Goal: Communication & Community: Answer question/provide support

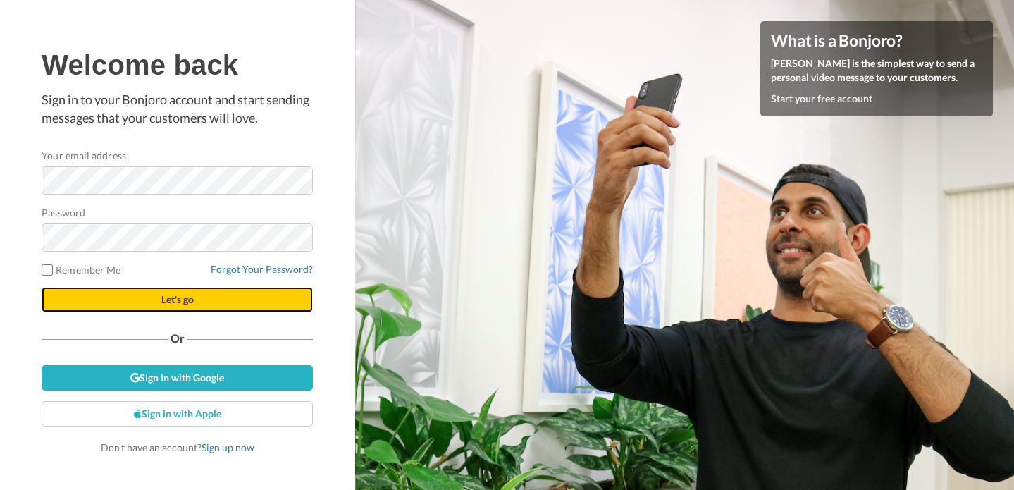
click at [214, 297] on button "Let's go" at bounding box center [177, 299] width 271 height 25
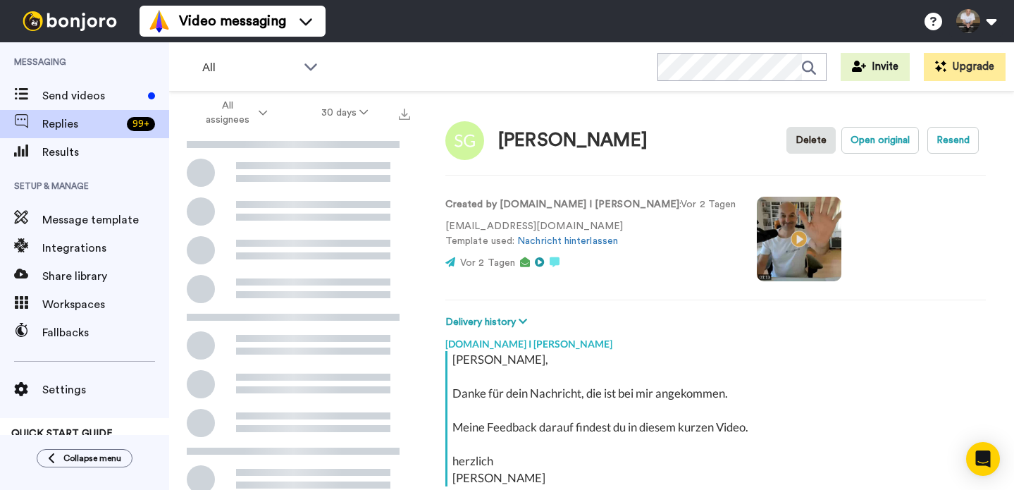
scroll to position [130, 0]
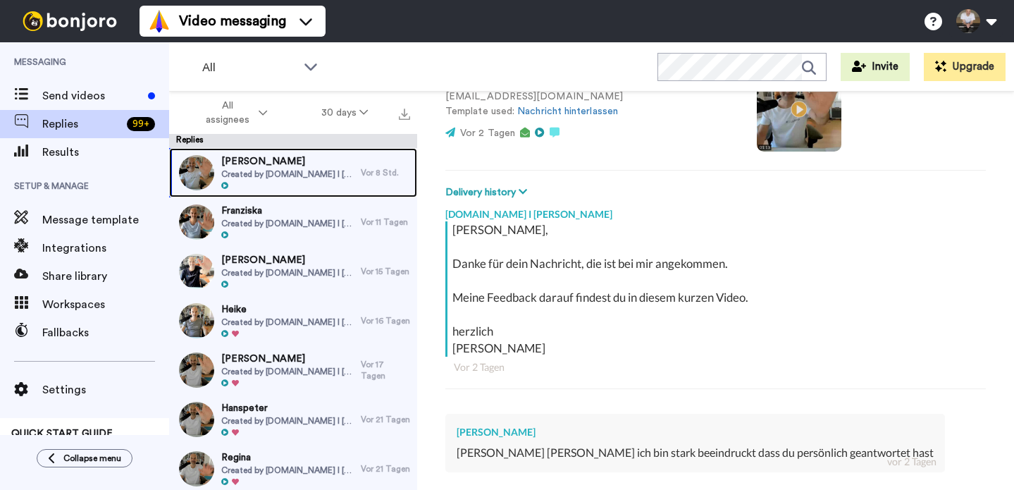
click at [316, 169] on span "Created by [DOMAIN_NAME] I [PERSON_NAME]" at bounding box center [287, 173] width 133 height 11
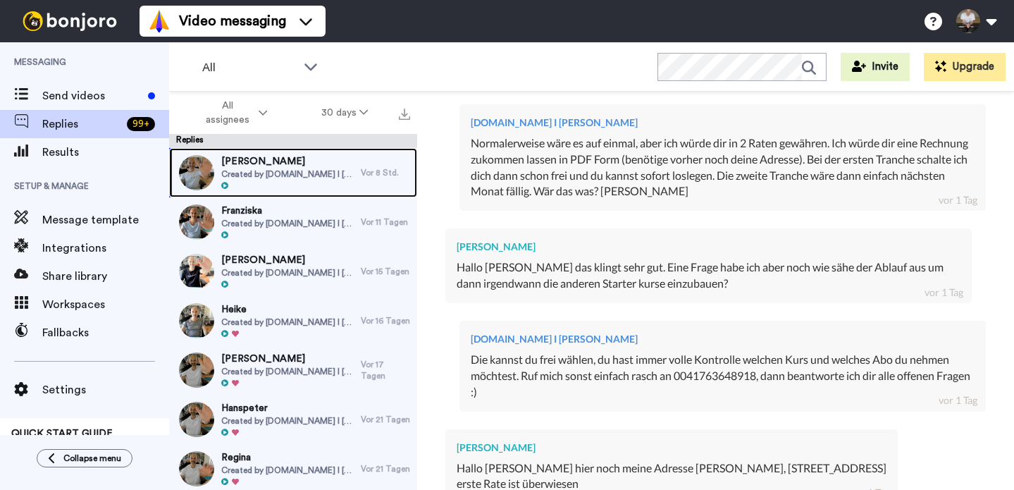
scroll to position [1188, 0]
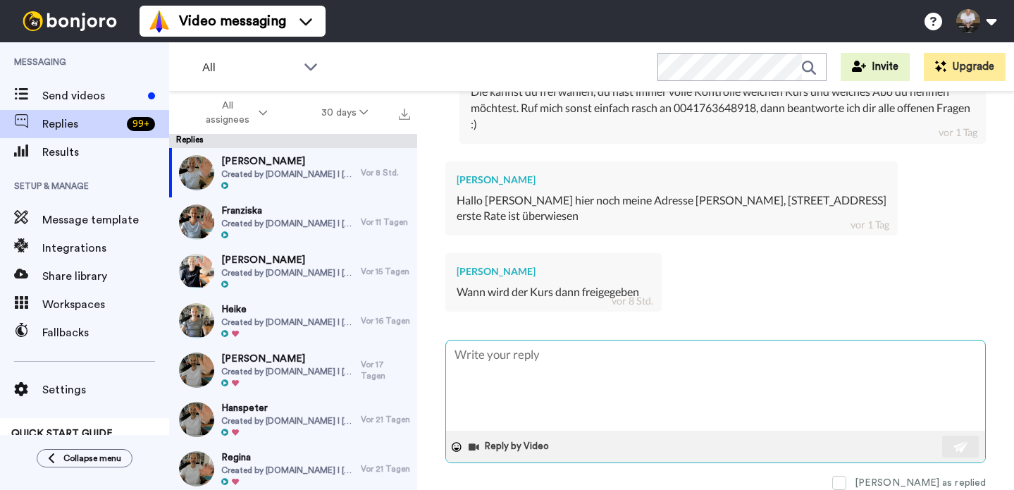
click at [615, 381] on textarea at bounding box center [715, 385] width 539 height 90
click at [647, 376] on textarea at bounding box center [715, 385] width 539 height 90
type textarea "x"
type textarea "H"
type textarea "x"
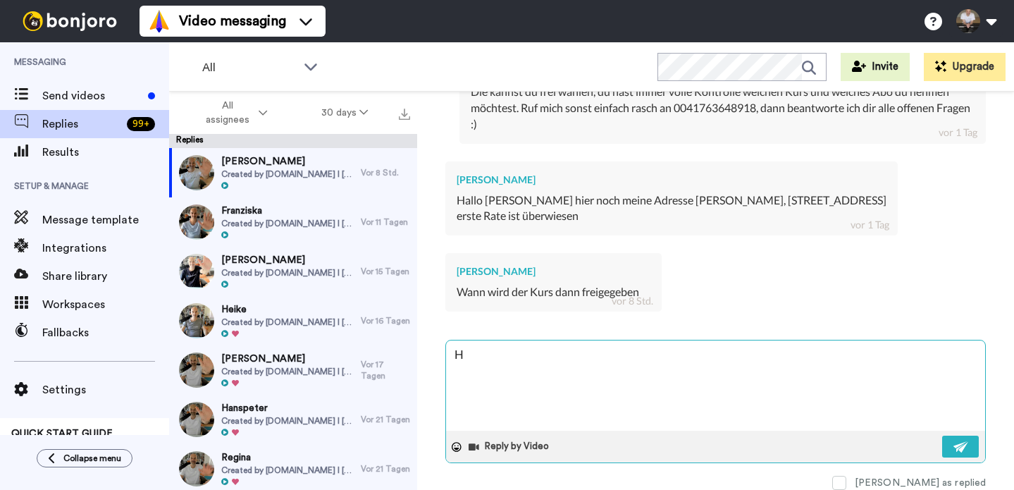
type textarea "Ho"
type textarea "x"
type textarea "Hoi"
type textarea "x"
type textarea "Hoi S"
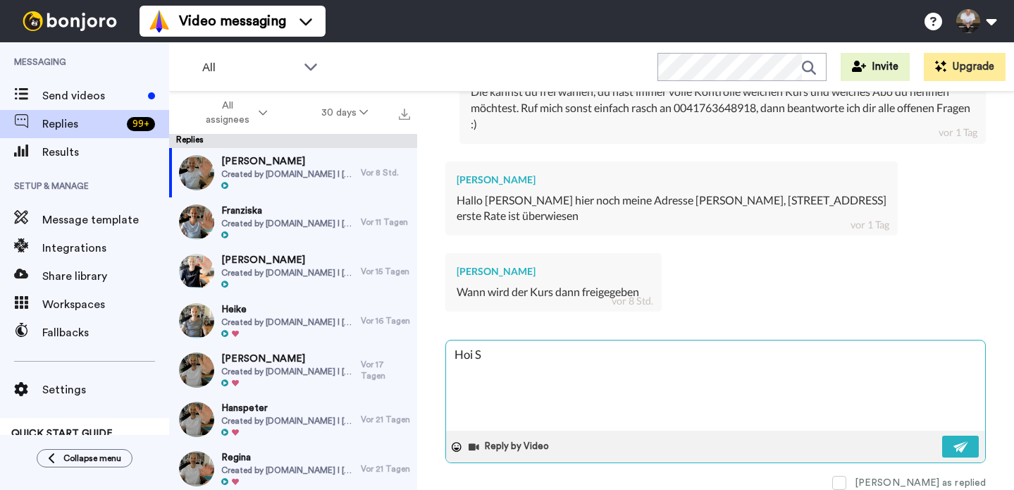
type textarea "x"
type textarea "Hoi St"
type textarea "x"
type textarea "Hoi Ste"
type textarea "x"
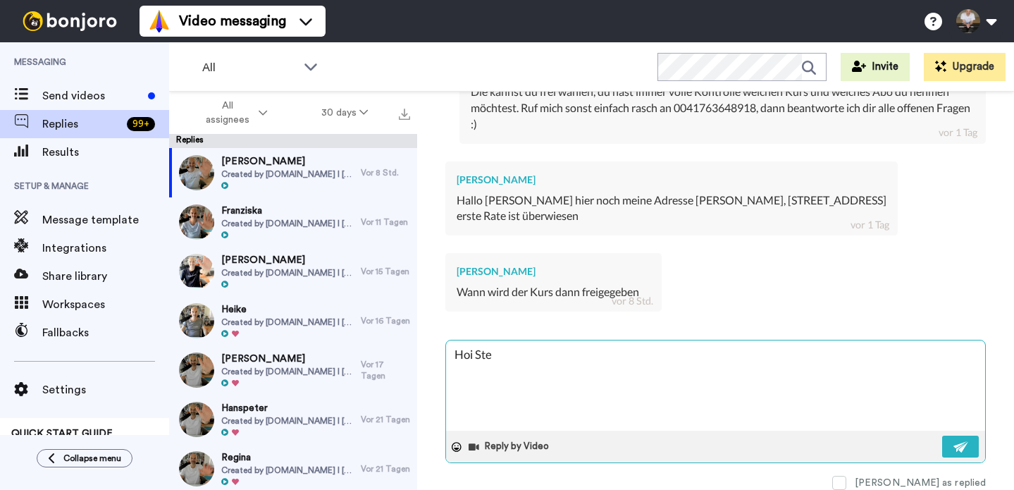
type textarea "Hoi Stef"
type textarea "x"
type textarea "Hoi Stefa"
type textarea "x"
type textarea "[PERSON_NAME]"
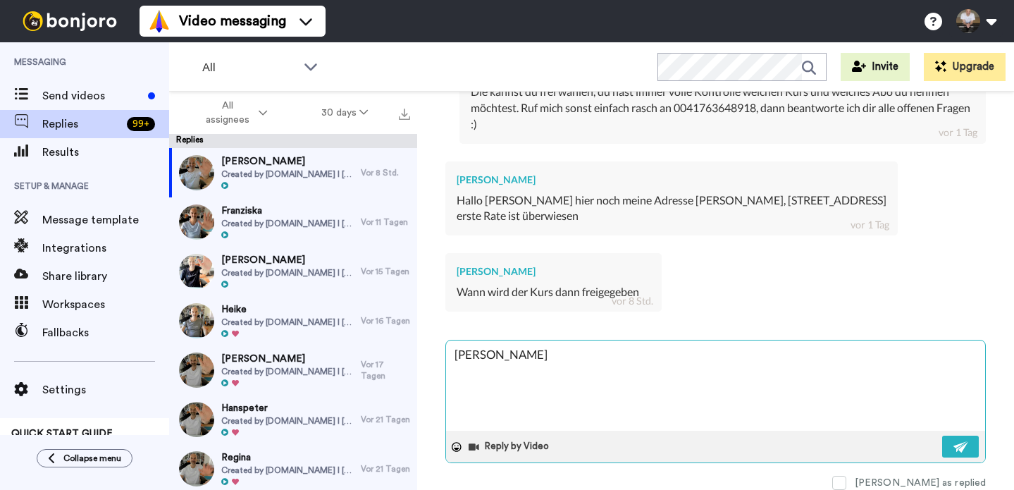
type textarea "x"
type textarea "[PERSON_NAME]"
type textarea "x"
type textarea "[PERSON_NAME]"
type textarea "x"
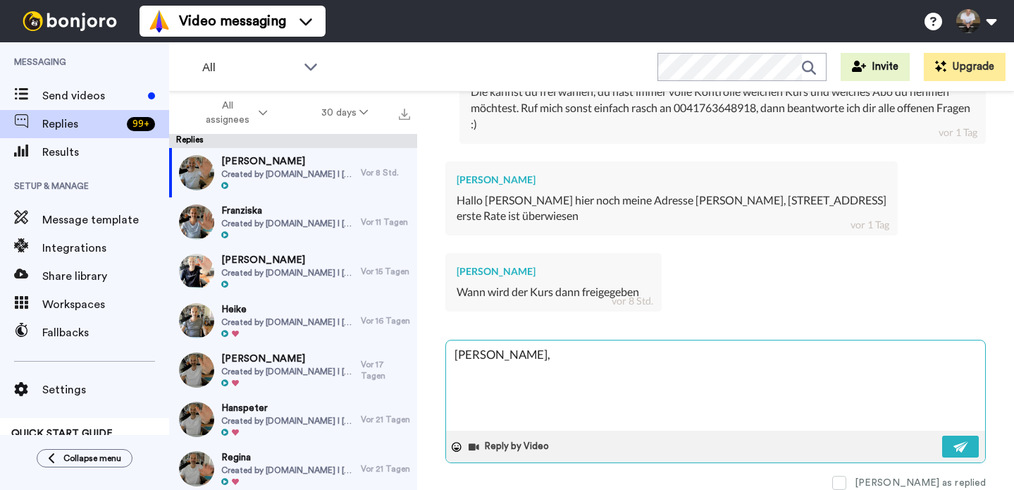
type textarea "[PERSON_NAME],"
type textarea "x"
type textarea "[PERSON_NAME], b"
type textarea "x"
type textarea "[PERSON_NAME], be"
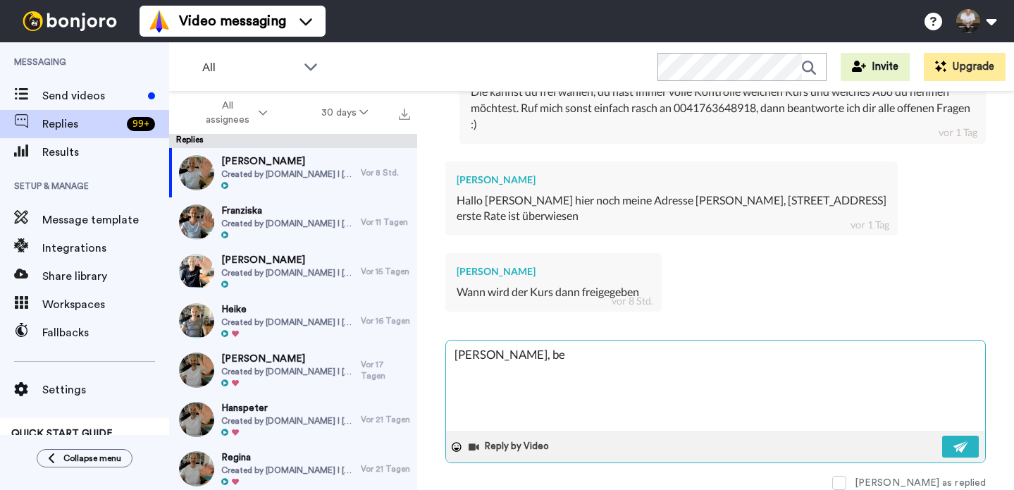
type textarea "x"
type textarea "[PERSON_NAME], bei"
type textarea "x"
type textarea "[PERSON_NAME], beim"
type textarea "x"
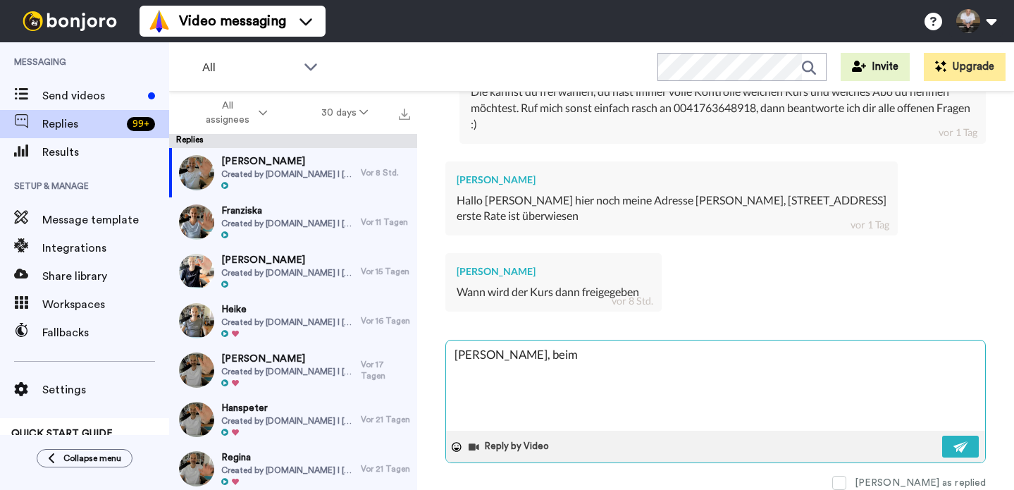
type textarea "[PERSON_NAME], beim"
type textarea "x"
type textarea "[PERSON_NAME], beim e"
type textarea "x"
type textarea "[PERSON_NAME], beim er"
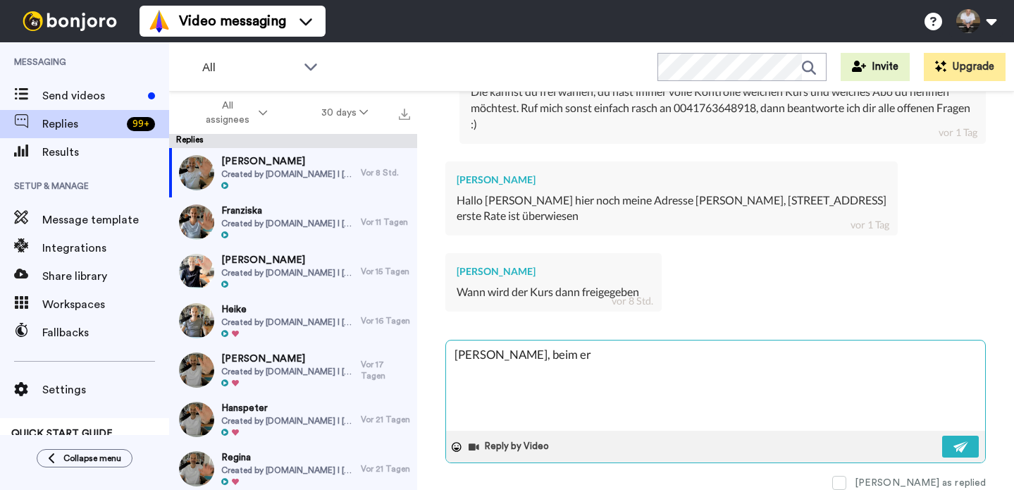
type textarea "x"
type textarea "[PERSON_NAME], beim ers"
type textarea "x"
type textarea "[PERSON_NAME], beim er"
type textarea "x"
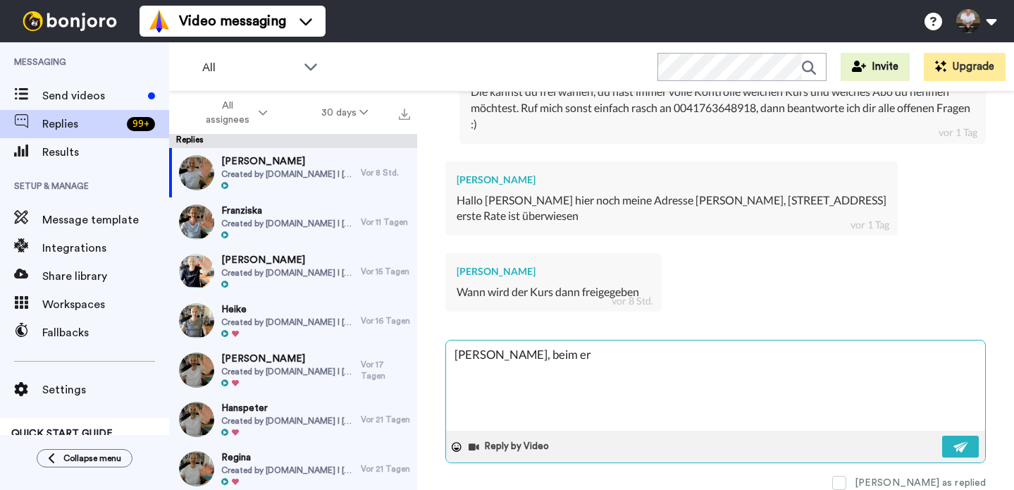
type textarea "[PERSON_NAME], beim e"
type textarea "x"
type textarea "[PERSON_NAME], beim"
type textarea "x"
type textarea "[PERSON_NAME], beim Z"
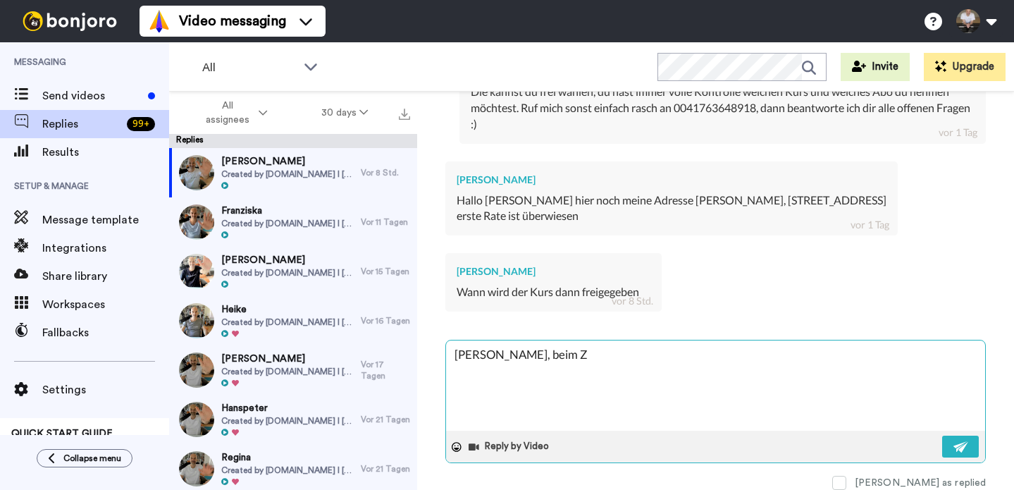
type textarea "x"
type textarea "[PERSON_NAME], beim Za"
type textarea "x"
type textarea "[PERSON_NAME], beim Zah"
type textarea "x"
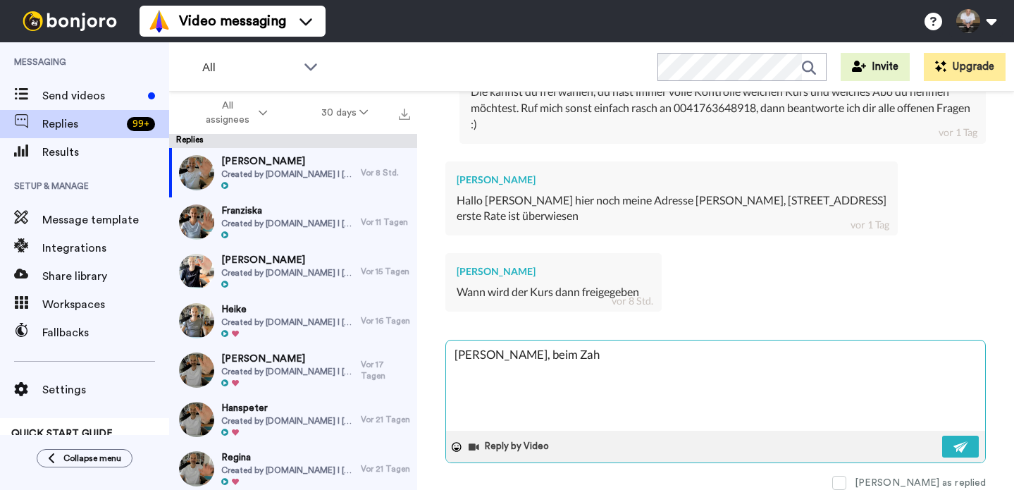
type textarea "[PERSON_NAME], beim Zahl"
type textarea "x"
type textarea "[PERSON_NAME], beim Zahlu"
type textarea "x"
type textarea "[PERSON_NAME], beim Zahlun"
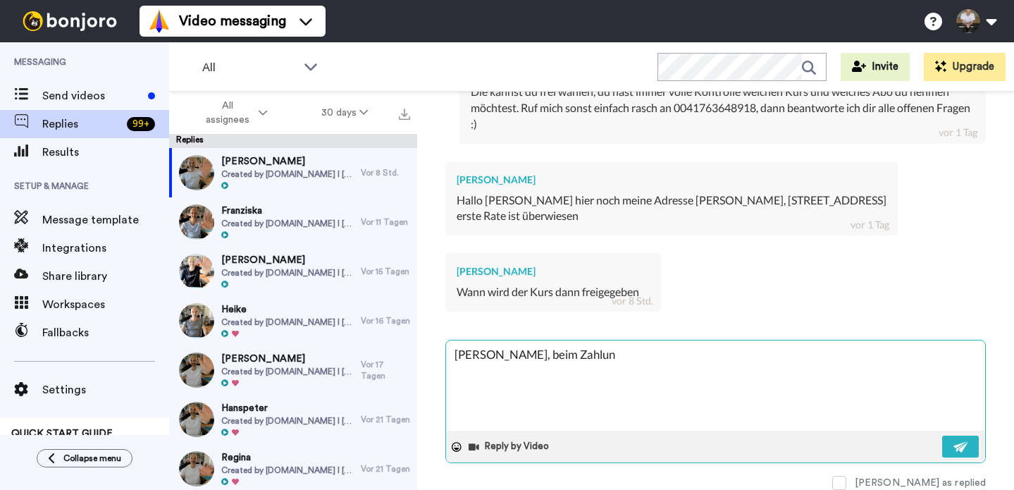
type textarea "x"
type textarea "[PERSON_NAME], beim Zahlung"
type textarea "x"
type textarea "[PERSON_NAME], beim Zahlungs"
type textarea "x"
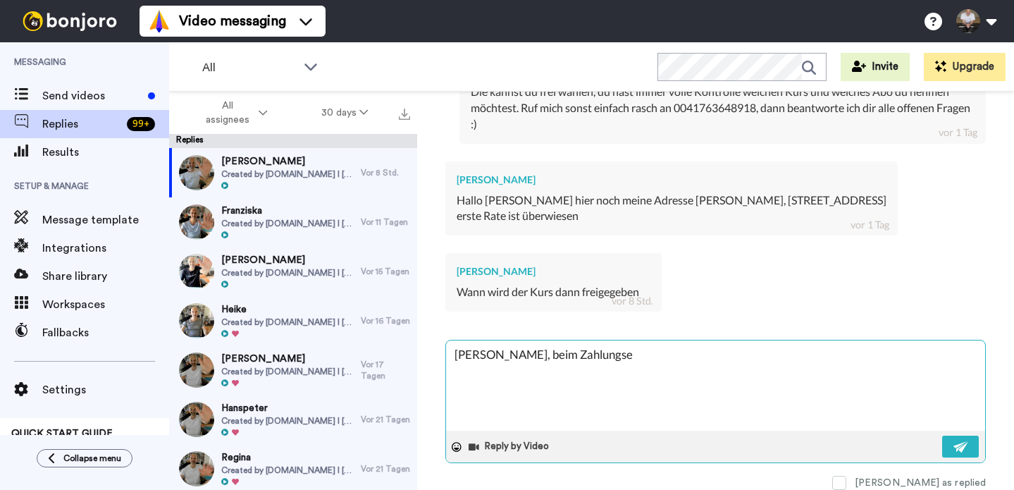
type textarea "[PERSON_NAME], beim Zahlungsei"
type textarea "x"
type textarea "[PERSON_NAME], beim Zahlungsein"
type textarea "x"
type textarea "[PERSON_NAME], beim Zahlungseing"
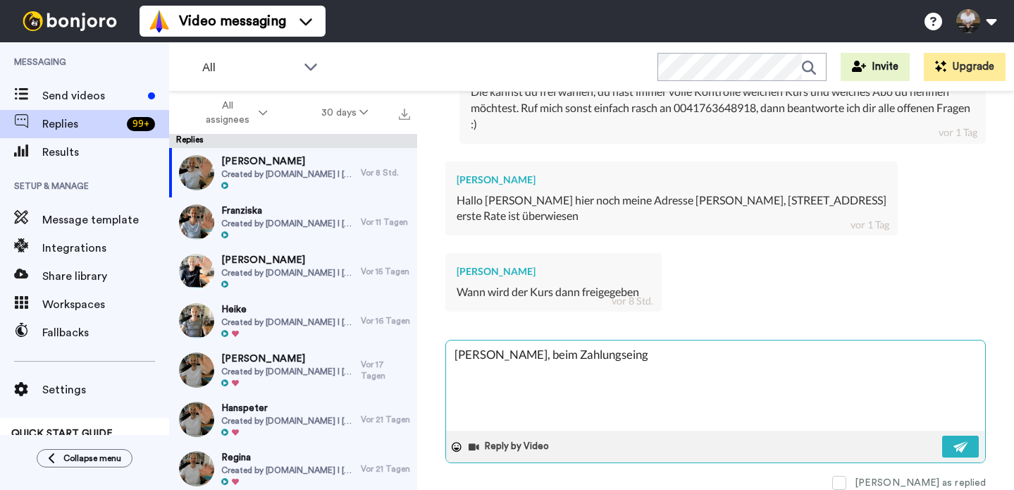
type textarea "x"
type textarea "[PERSON_NAME], beim Zahlungseinga"
type textarea "x"
type textarea "[PERSON_NAME], beim Zahlungseingan"
type textarea "x"
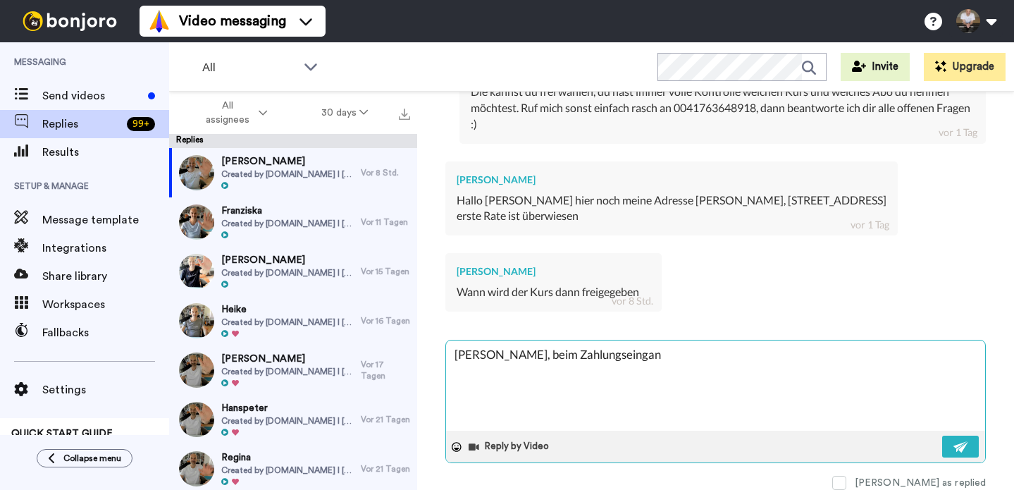
type textarea "[PERSON_NAME], beim Zahlungseingang"
type textarea "x"
type textarea "[PERSON_NAME], beim Zahlungseingang"
type textarea "x"
type textarea "[PERSON_NAME], beim Zahlungseingang d"
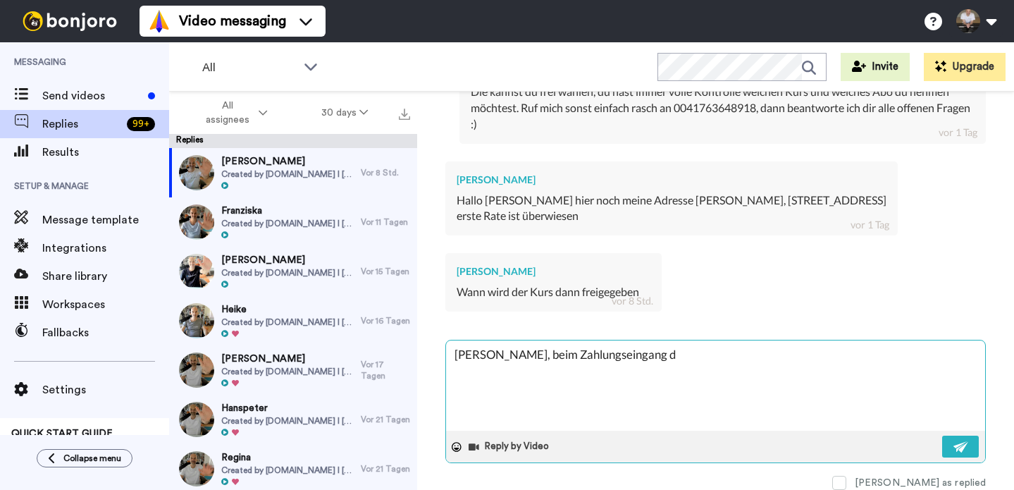
type textarea "x"
type textarea "[PERSON_NAME], beim Zahlungseingang der"
type textarea "x"
type textarea "[PERSON_NAME], beim Zahlungseingang der"
type textarea "x"
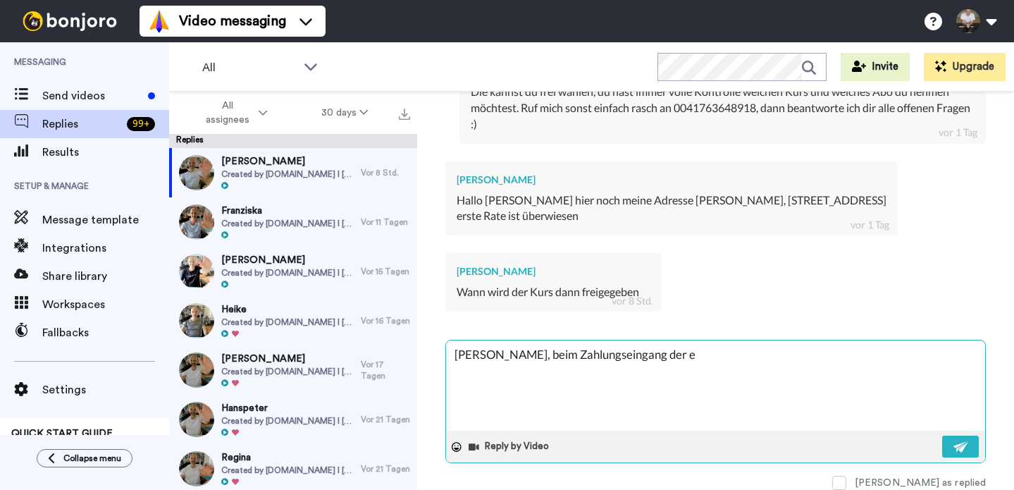
type textarea "[PERSON_NAME], beim Zahlungseingang der er"
type textarea "x"
type textarea "[PERSON_NAME], beim Zahlungseingang der ers"
type textarea "x"
type textarea "[PERSON_NAME], beim Zahlungseingang der erst"
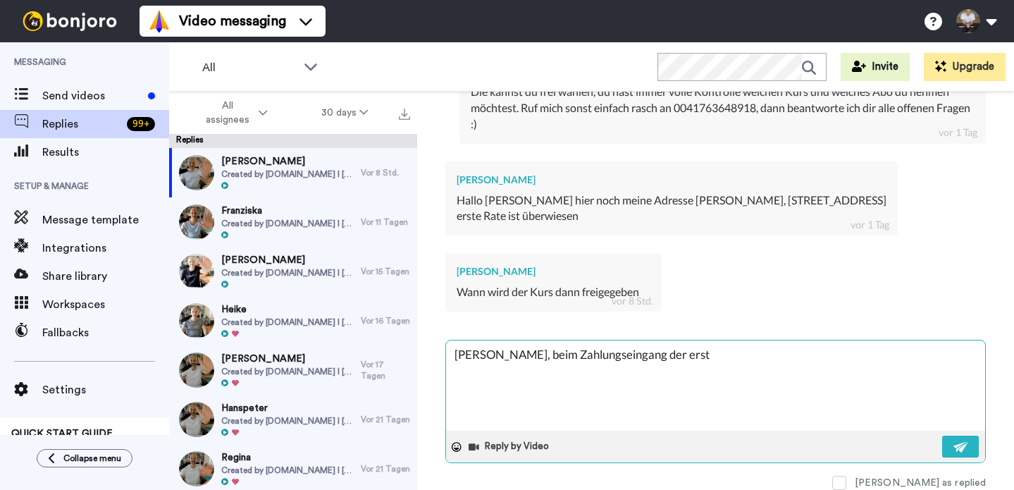
type textarea "x"
type textarea "[PERSON_NAME], beim Zahlungseingang der erste"
type textarea "x"
type textarea "[PERSON_NAME], beim Zahlungseingang der ersten"
type textarea "x"
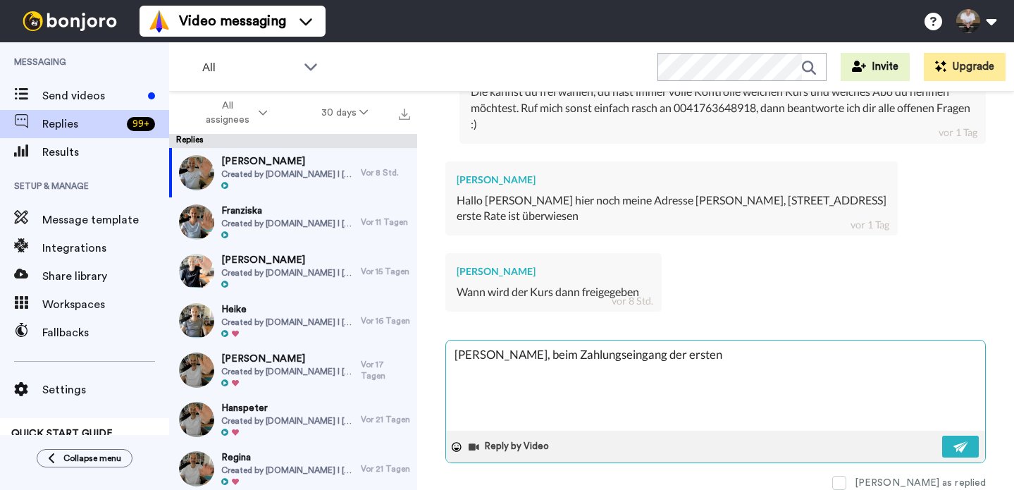
type textarea "[PERSON_NAME], beim Zahlungseingang der ersten T"
type textarea "x"
type textarea "[PERSON_NAME], beim Zahlungseingang der ersten Tr"
type textarea "x"
type textarea "[PERSON_NAME], beim Zahlungseingang der ersten Tra"
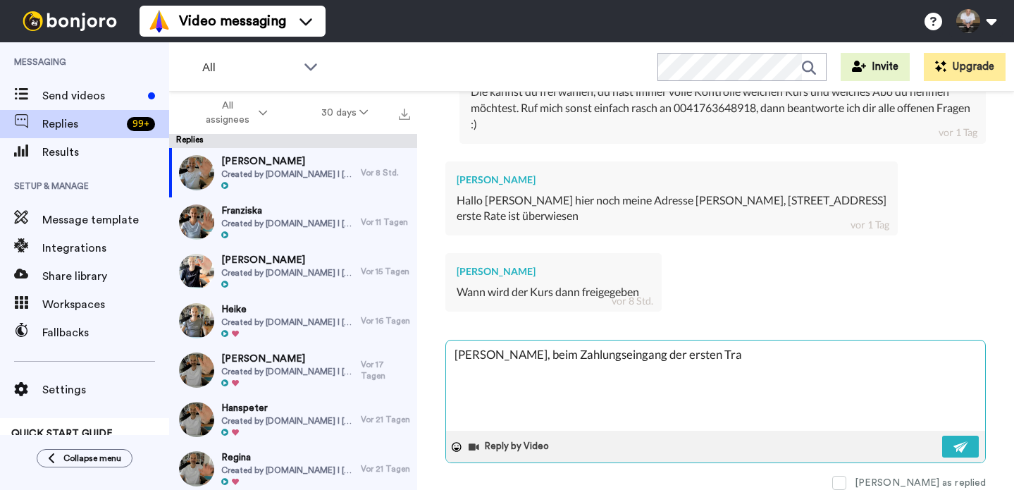
type textarea "x"
type textarea "[PERSON_NAME], beim Zahlungseingang der ersten Tran"
type textarea "x"
type textarea "[PERSON_NAME], beim Zahlungseingang der ersten Tranc"
type textarea "x"
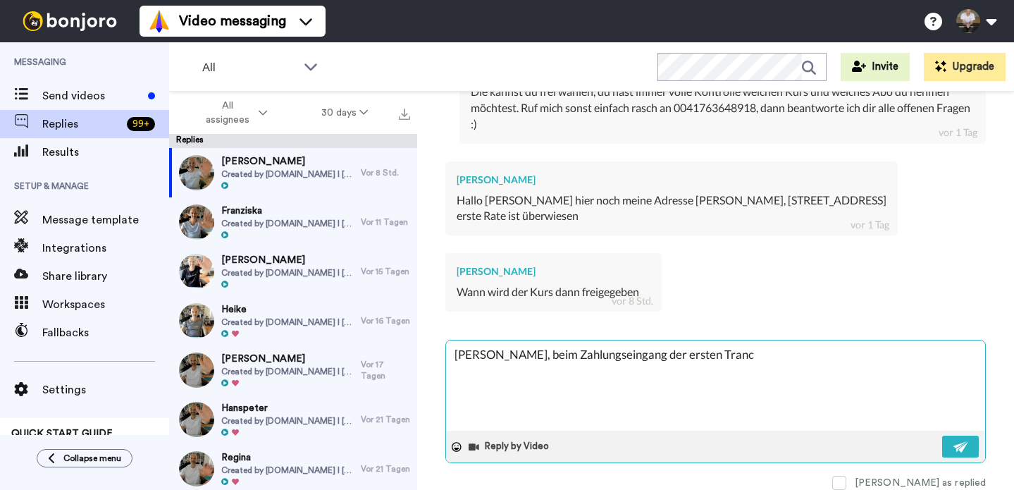
type textarea "[PERSON_NAME], beim Zahlungseingang der ersten Tranch"
type textarea "x"
type textarea "[PERSON_NAME], beim Zahlungseingang der ersten Tranche"
type textarea "x"
type textarea "[PERSON_NAME], beim Zahlungseingang der ersten Tranche."
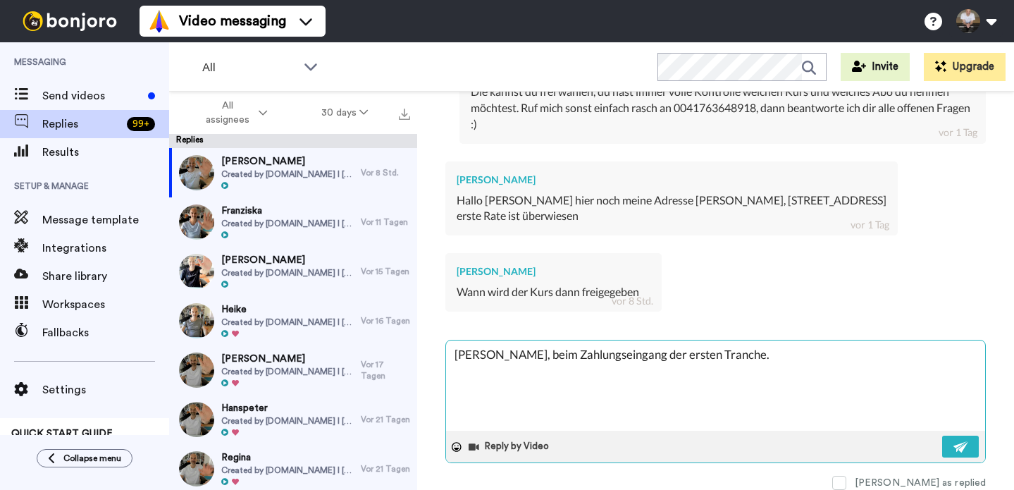
type textarea "x"
type textarea "[PERSON_NAME], beim Zahlungseingang der ersten Tranche."
type textarea "x"
type textarea "[PERSON_NAME], beim Zahlungseingang der ersten Tranche. I"
type textarea "x"
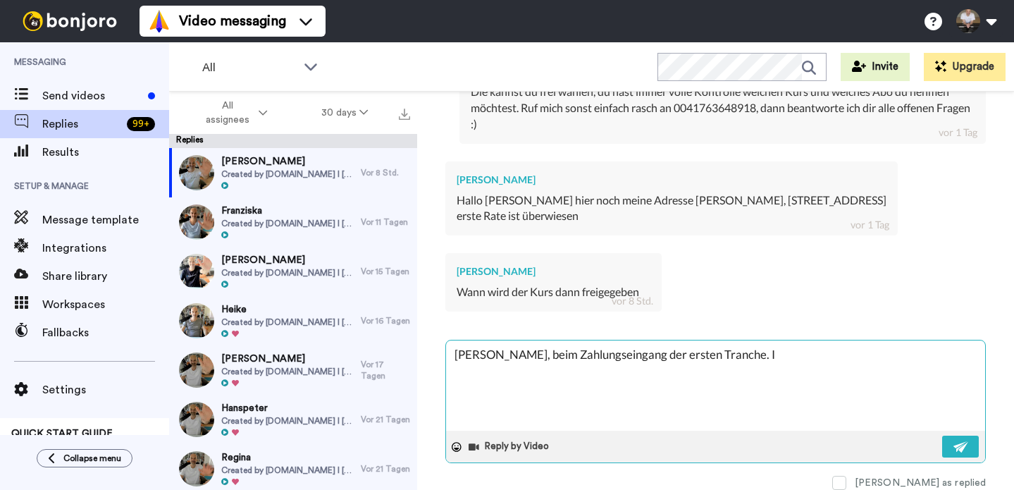
type textarea "[PERSON_NAME], beim Zahlungseingang der ersten Tranche. Ic"
type textarea "x"
type textarea "[PERSON_NAME], beim Zahlungseingang der ersten Tranche. Ich"
type textarea "x"
type textarea "[PERSON_NAME], beim Zahlungseingang der ersten Tranche. Ich"
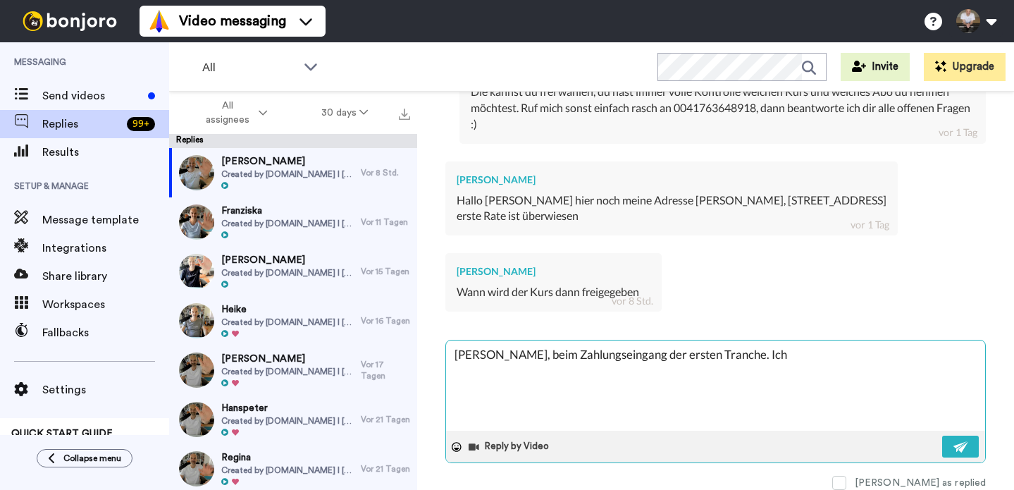
type textarea "x"
type textarea "[PERSON_NAME], beim Zahlungseingang der ersten Tranche. Ich s"
type textarea "x"
type textarea "[PERSON_NAME], beim Zahlungseingang der ersten Tranche. Ich sc"
type textarea "x"
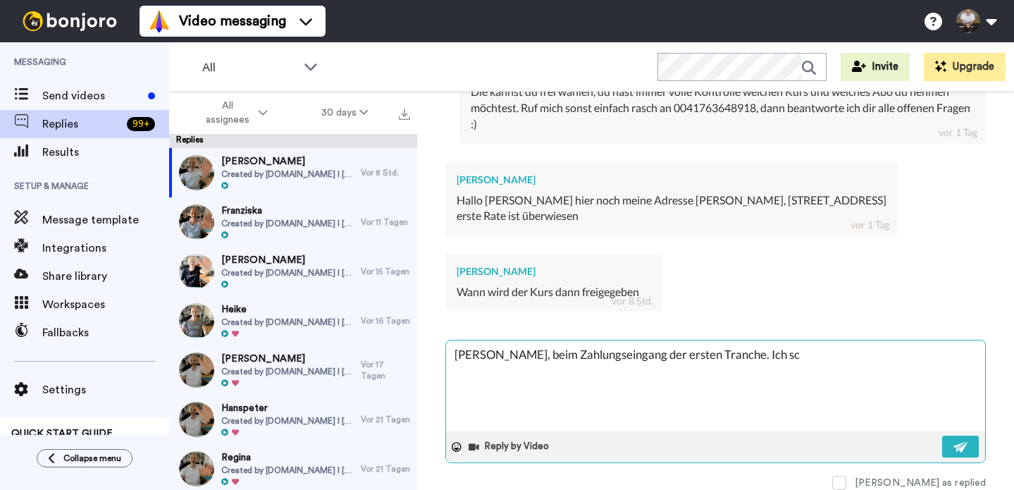
type textarea "[PERSON_NAME], beim Zahlungseingang der ersten Tranche. Ich sch"
type textarea "x"
type textarea "[PERSON_NAME], beim Zahlungseingang der ersten Tranche. Ich scha"
type textarea "x"
type textarea "[PERSON_NAME], beim Zahlungseingang der ersten Tranche. Ich schau"
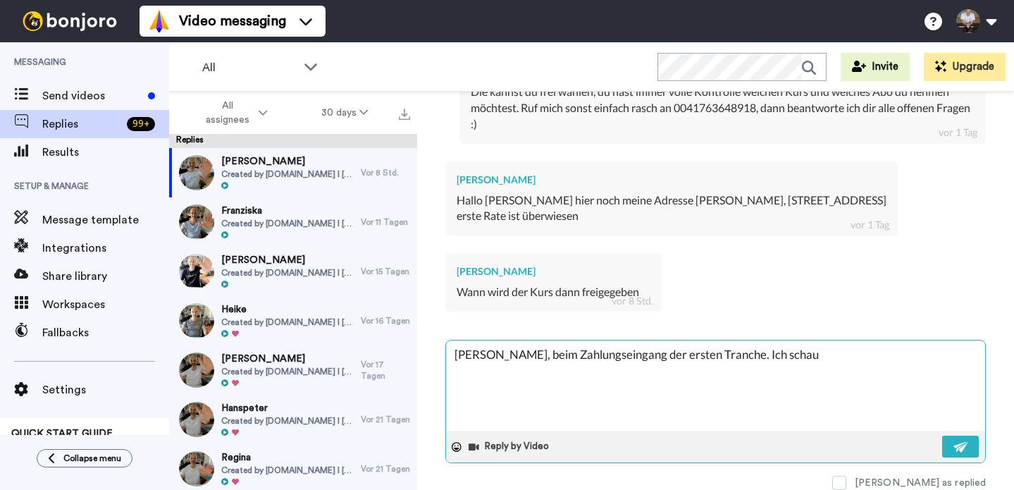
type textarea "x"
type textarea "[PERSON_NAME], beim Zahlungseingang der ersten Tranche. Ich schau"
type textarea "x"
type textarea "[PERSON_NAME], beim Zahlungseingang der ersten Tranche. Ich schau m"
type textarea "x"
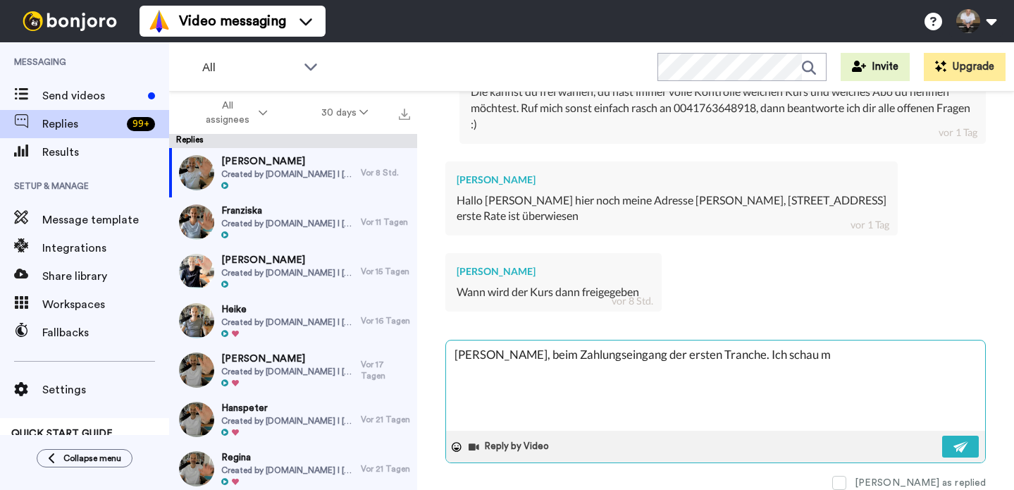
type textarea "[PERSON_NAME], beim Zahlungseingang der ersten Tranche. Ich schau mo"
type textarea "x"
type textarea "[PERSON_NAME], beim Zahlungseingang der ersten Tranche. Ich schau mor"
type textarea "x"
type textarea "[PERSON_NAME], beim Zahlungseingang der ersten Tranche. Ich schau morg"
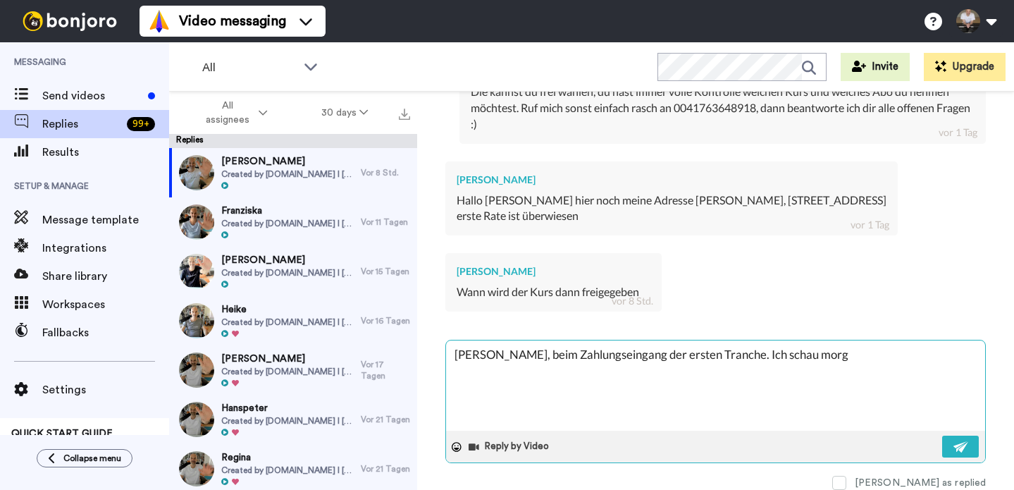
type textarea "x"
type textarea "[PERSON_NAME], beim Zahlungseingang der ersten Tranche. Ich schau morge"
type textarea "x"
type textarea "[PERSON_NAME], beim Zahlungseingang der ersten Tranche. Ich schau [DATE]"
type textarea "x"
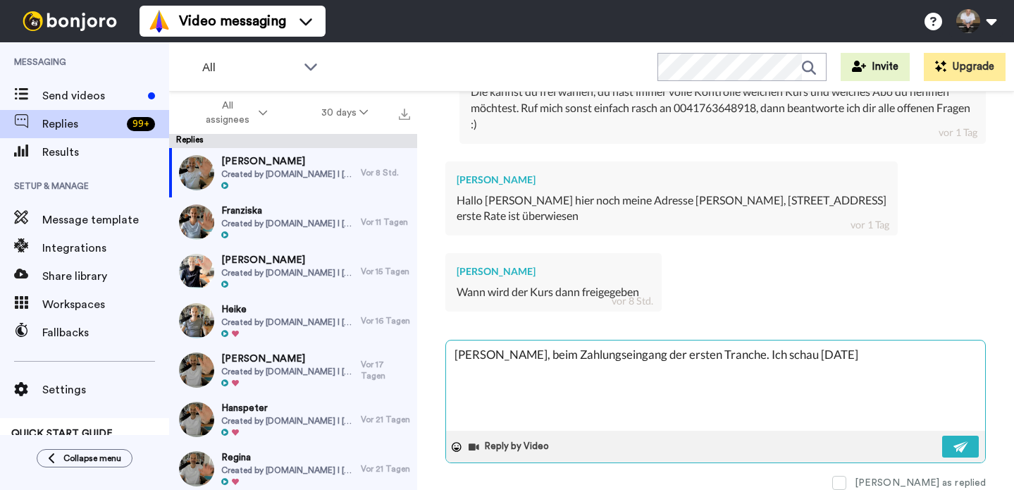
type textarea "[PERSON_NAME], beim Zahlungseingang der ersten Tranche. Ich schau [DATE]"
type textarea "x"
type textarea "[PERSON_NAME], beim Zahlungseingang der ersten Tranche. Ich schau [DATE] o"
type textarea "x"
type textarea "[PERSON_NAME], beim Zahlungseingang der ersten Tranche. Ich schau [DATE] ob"
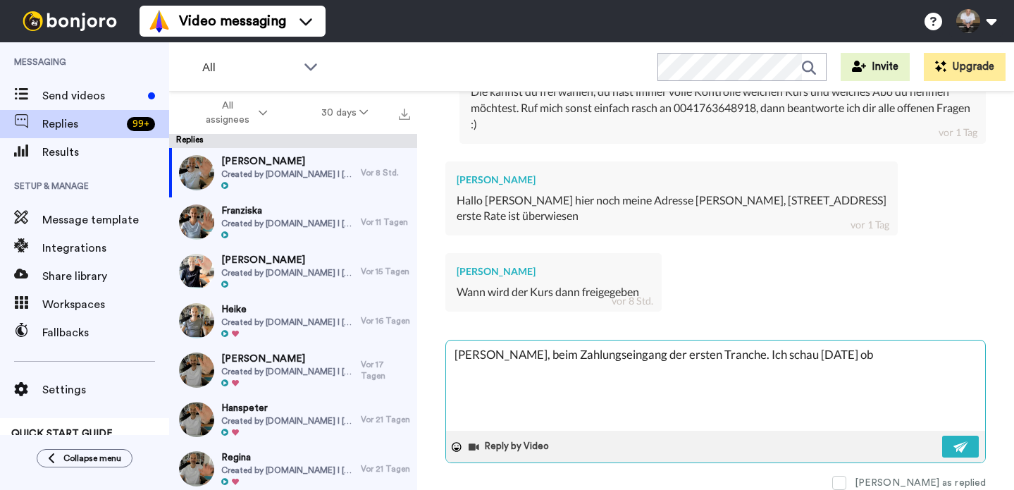
type textarea "x"
type textarea "[PERSON_NAME], beim Zahlungseingang der ersten Tranche. Ich schau [DATE] ob"
type textarea "x"
type textarea "[PERSON_NAME], beim Zahlungseingang der ersten Tranche. Ich schau [DATE] ob s"
type textarea "x"
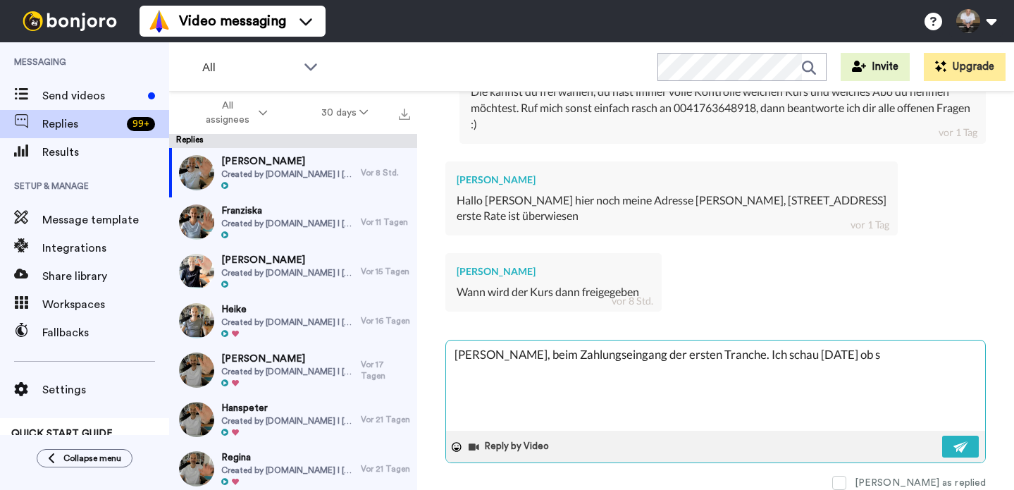
type textarea "[PERSON_NAME], beim Zahlungseingang der ersten Tranche. Ich schau [DATE] ob sc"
type textarea "x"
type textarea "[PERSON_NAME], beim Zahlungseingang der ersten Tranche. Ich schau [DATE] ob sch"
type textarea "x"
type textarea "[PERSON_NAME], beim Zahlungseingang der ersten Tranche. Ich schau [DATE] ob sch…"
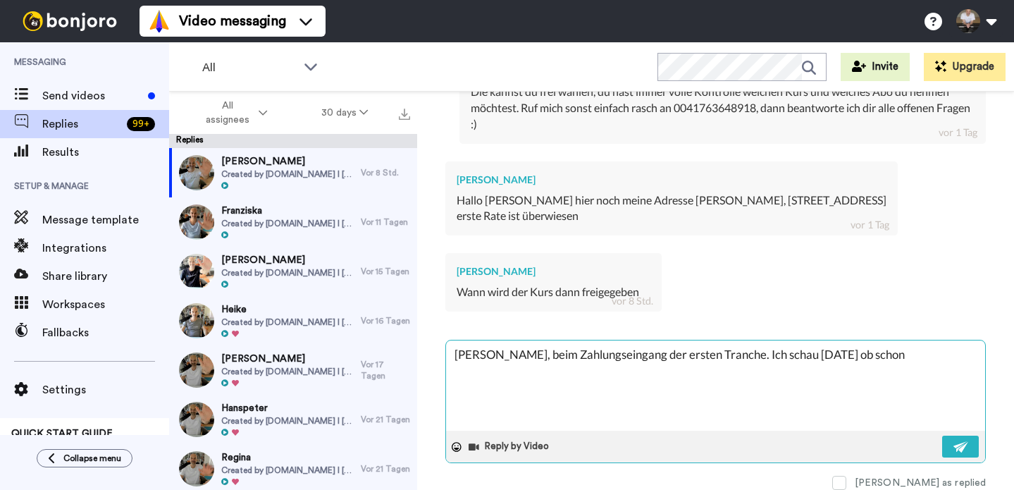
type textarea "x"
type textarea "[PERSON_NAME], beim Zahlungseingang der ersten Tranche. Ich schau [DATE] ob sch…"
type textarea "x"
type textarea "[PERSON_NAME], beim Zahlungseingang der ersten Tranche. Ich schau [DATE] ob sch…"
type textarea "x"
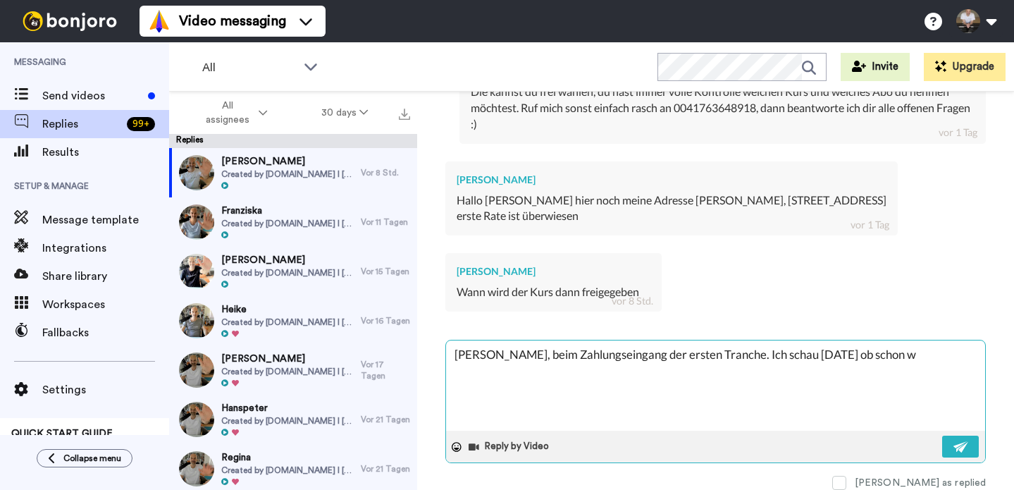
type textarea "[PERSON_NAME], beim Zahlungseingang der ersten Tranche. Ich schau [DATE] ob sch…"
type textarea "x"
type textarea "[PERSON_NAME], beim Zahlungseingang der ersten Tranche. Ich schau [DATE] ob sch…"
type textarea "x"
type textarea "[PERSON_NAME], beim Zahlungseingang der ersten Tranche. Ich schau [DATE] ob sch…"
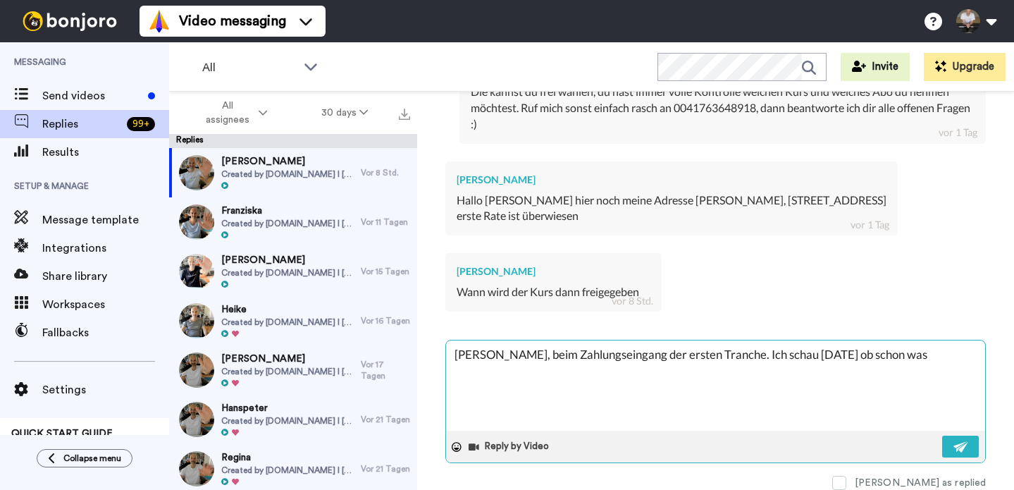
type textarea "x"
type textarea "[PERSON_NAME], beim Zahlungseingang der ersten Tranche. Ich schau [DATE] ob sch…"
type textarea "x"
type textarea "[PERSON_NAME], beim Zahlungseingang der ersten Tranche. Ich schau [DATE] ob sch…"
type textarea "x"
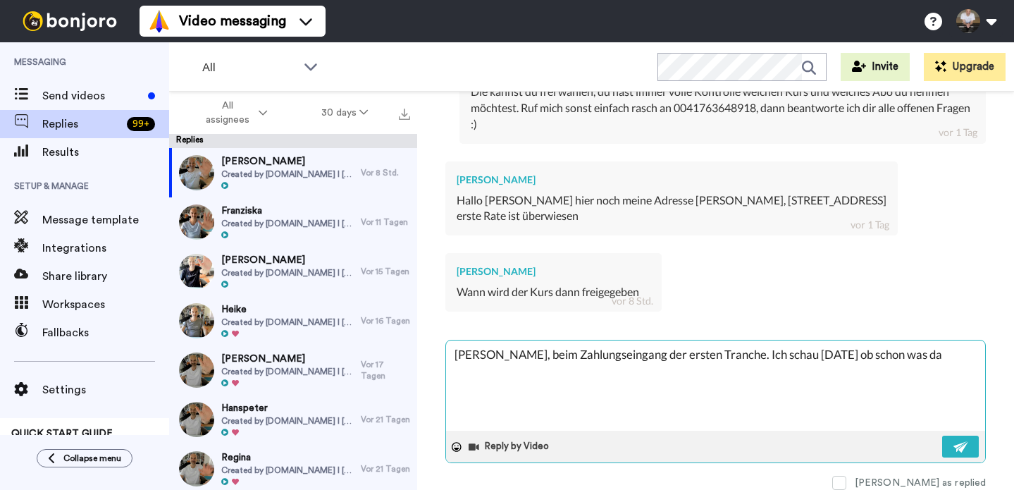
type textarea "[PERSON_NAME], beim Zahlungseingang der ersten Tranche. Ich schau [DATE] ob sch…"
type textarea "x"
type textarea "[PERSON_NAME], beim Zahlungseingang der ersten Tranche. Ich schau [DATE] ob sch…"
type textarea "x"
type textarea "[PERSON_NAME], beim Zahlungseingang der ersten Tranche. Ich schau [DATE] ob sch…"
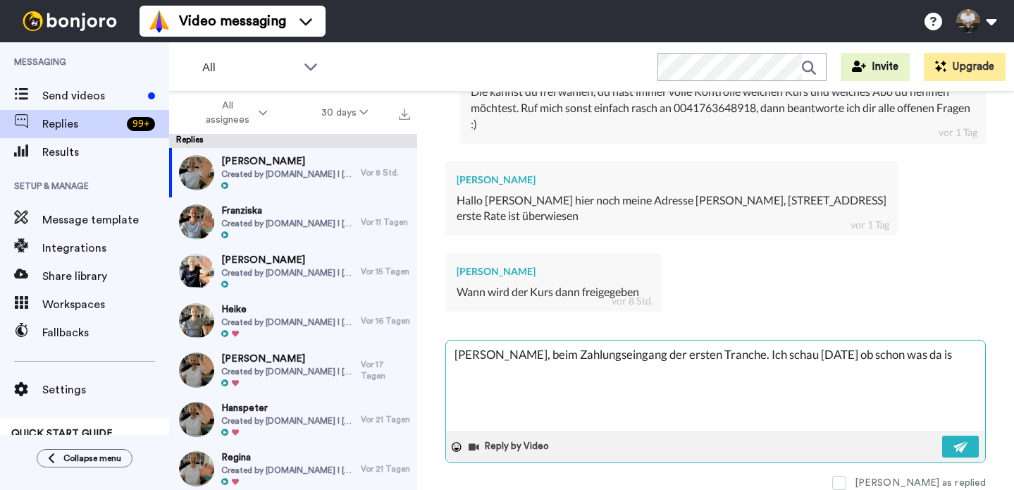
type textarea "x"
type textarea "[PERSON_NAME], beim Zahlungseingang der ersten Tranche. Ich schau [DATE] ob sch…"
type textarea "x"
type textarea "[PERSON_NAME], beim Zahlungseingang der ersten Tranche. Ich schau [DATE] ob sch…"
type textarea "x"
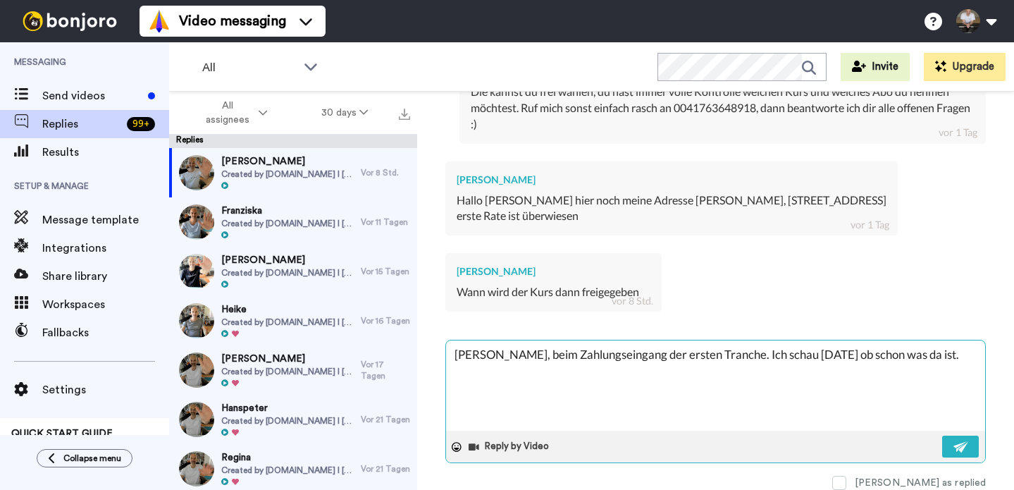
type textarea "[PERSON_NAME], beim Zahlungseingang der ersten Tranche. Ich schau [DATE] ob sch…"
type textarea "x"
type textarea "[PERSON_NAME], beim Zahlungseingang der ersten Tranche. Ich schau [DATE] ob sch…"
type textarea "x"
type textarea "[PERSON_NAME], beim Zahlungseingang der ersten Tranche. Ich schau [DATE] ob sch…"
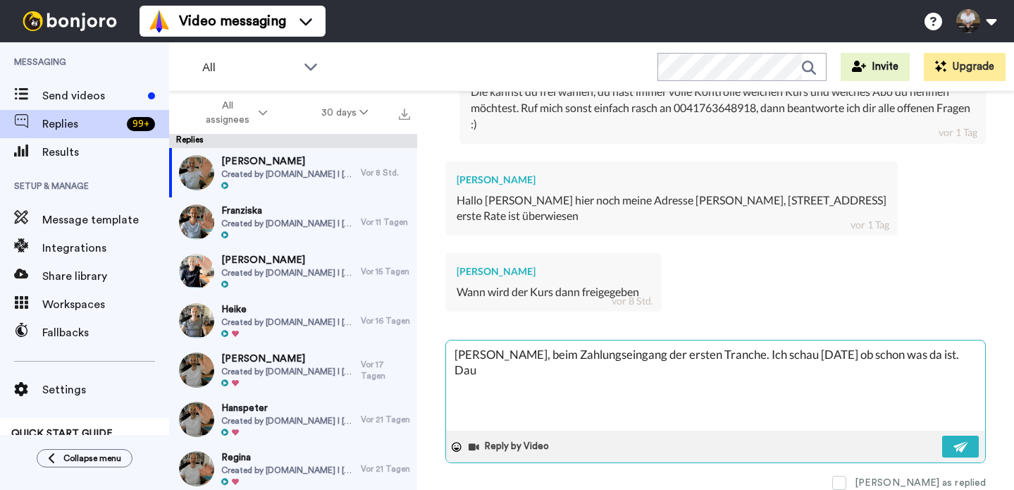
type textarea "x"
type textarea "[PERSON_NAME], beim Zahlungseingang der ersten Tranche. Ich schau [DATE] ob sch…"
type textarea "x"
type textarea "[PERSON_NAME], beim Zahlungseingang der ersten Tranche. Ich schau [DATE] ob sch…"
type textarea "x"
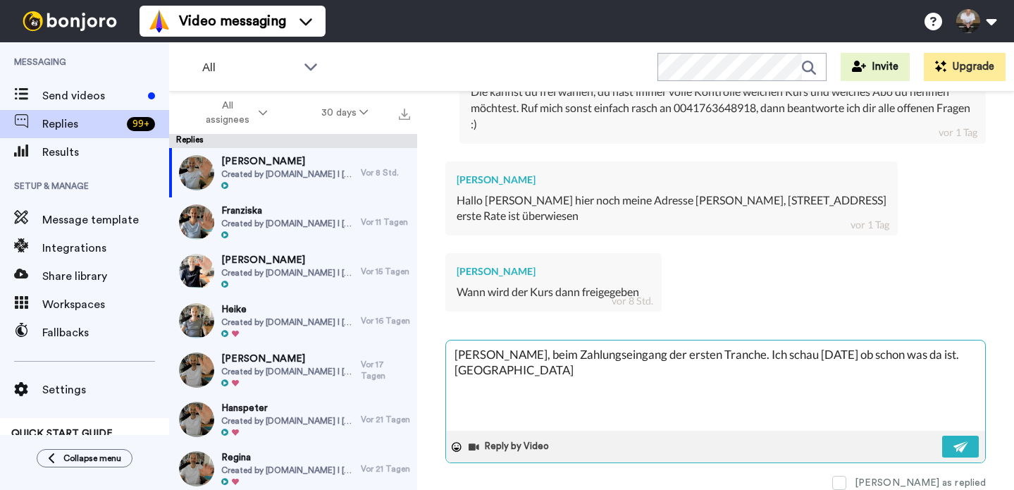
type textarea "[PERSON_NAME], beim Zahlungseingang der ersten Tranche. Ich schau [DATE] ob sch…"
type textarea "x"
type textarea "[PERSON_NAME], beim Zahlungseingang der ersten Tranche. Ich schau [DATE] ob sch…"
type textarea "x"
type textarea "[PERSON_NAME], beim Zahlungseingang der ersten Tranche. Ich schau [DATE] ob sch…"
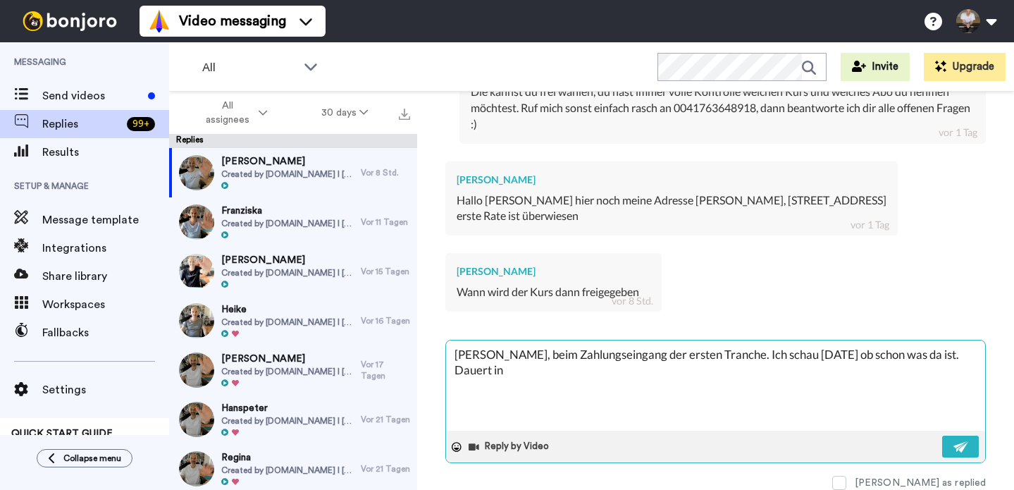
type textarea "x"
type textarea "[PERSON_NAME], beim Zahlungseingang der ersten Tranche. Ich schau [DATE] ob sch…"
click at [967, 445] on img at bounding box center [961, 446] width 16 height 11
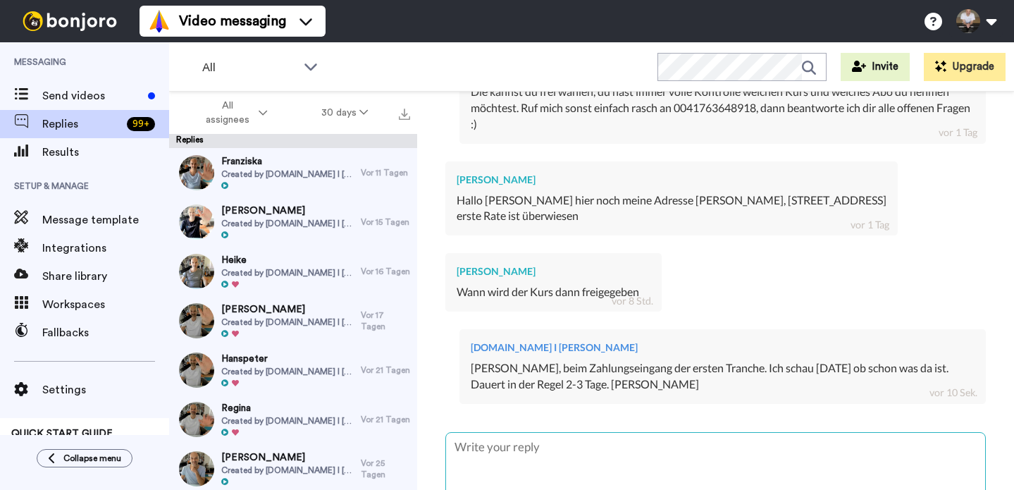
click at [576, 454] on textarea at bounding box center [715, 478] width 539 height 90
click at [576, 455] on textarea at bounding box center [715, 478] width 539 height 90
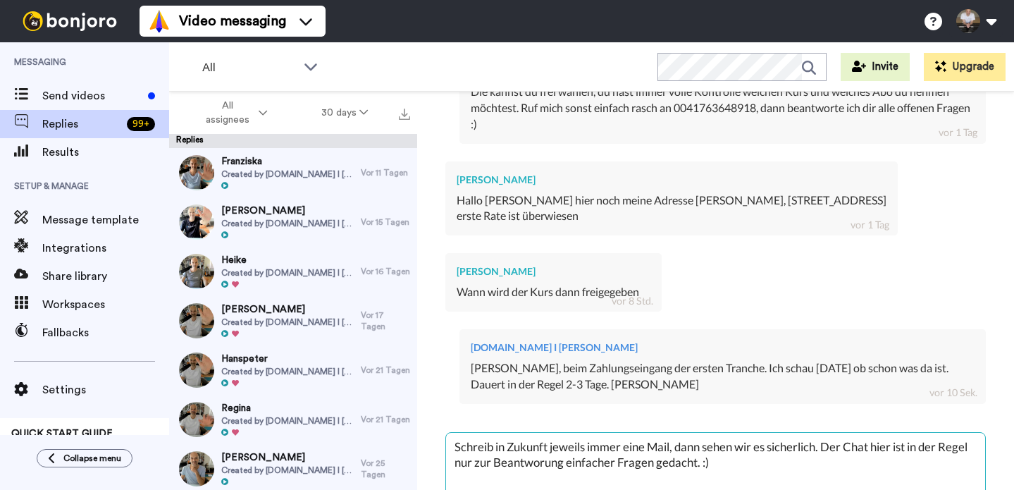
scroll to position [1280, 0]
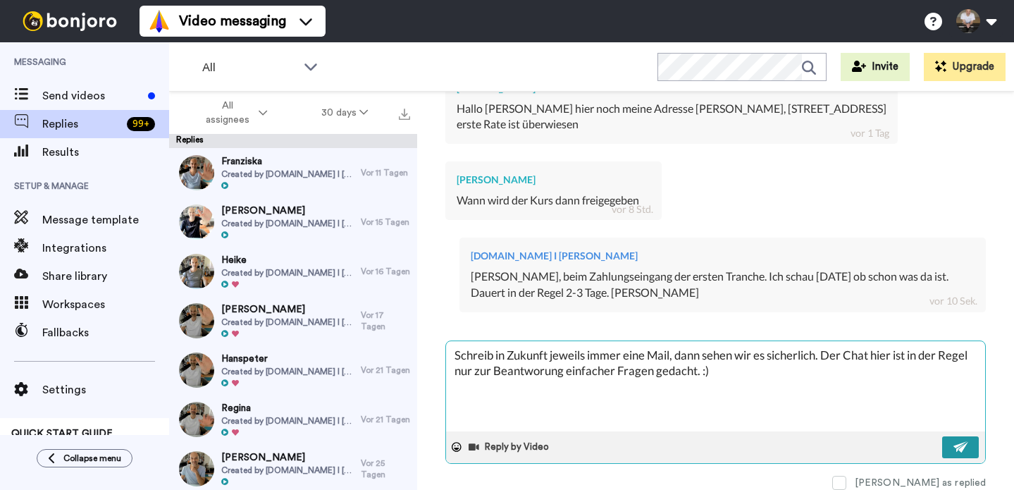
click at [967, 442] on img at bounding box center [961, 446] width 16 height 11
